Goal: Information Seeking & Learning: Learn about a topic

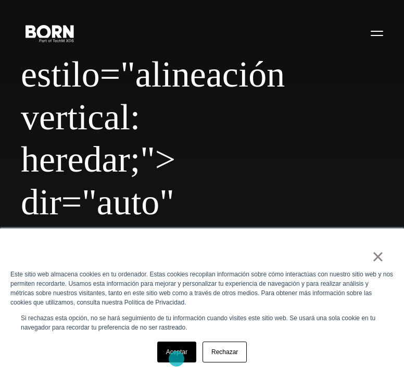
click at [177, 358] on link "Aceptar" at bounding box center [176, 351] width 39 height 21
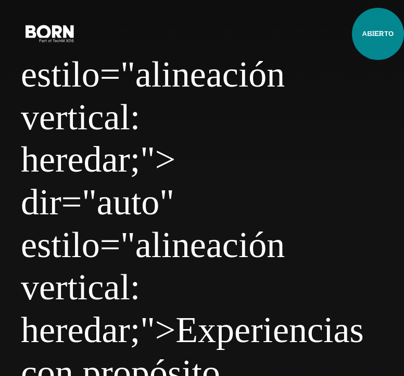
click at [378, 34] on button "Menú principal" at bounding box center [377, 33] width 25 height 22
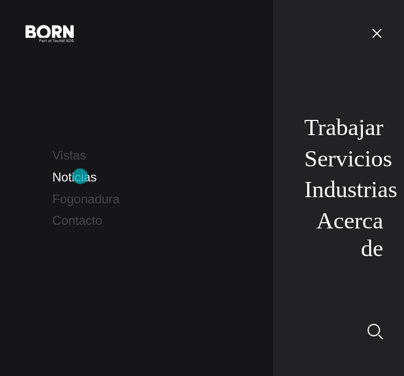
click at [80, 176] on font "Noticias" at bounding box center [75, 177] width 44 height 14
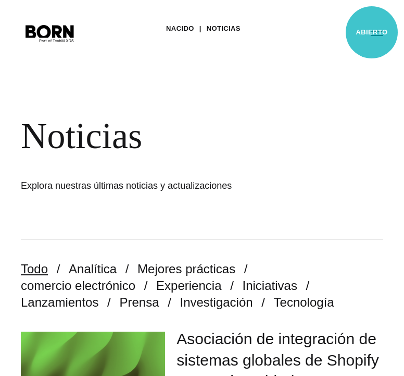
click at [372, 32] on button "Menú principal" at bounding box center [377, 33] width 25 height 22
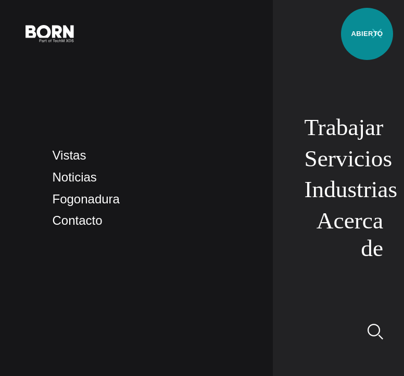
click at [367, 34] on button "Menú principal" at bounding box center [377, 33] width 25 height 22
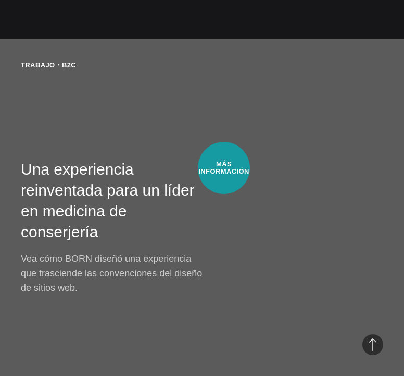
scroll to position [2077, 0]
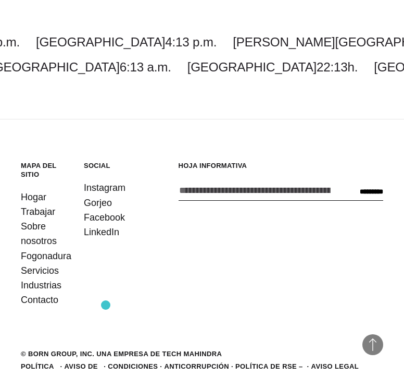
scroll to position [2589, 0]
